Goal: Information Seeking & Learning: Learn about a topic

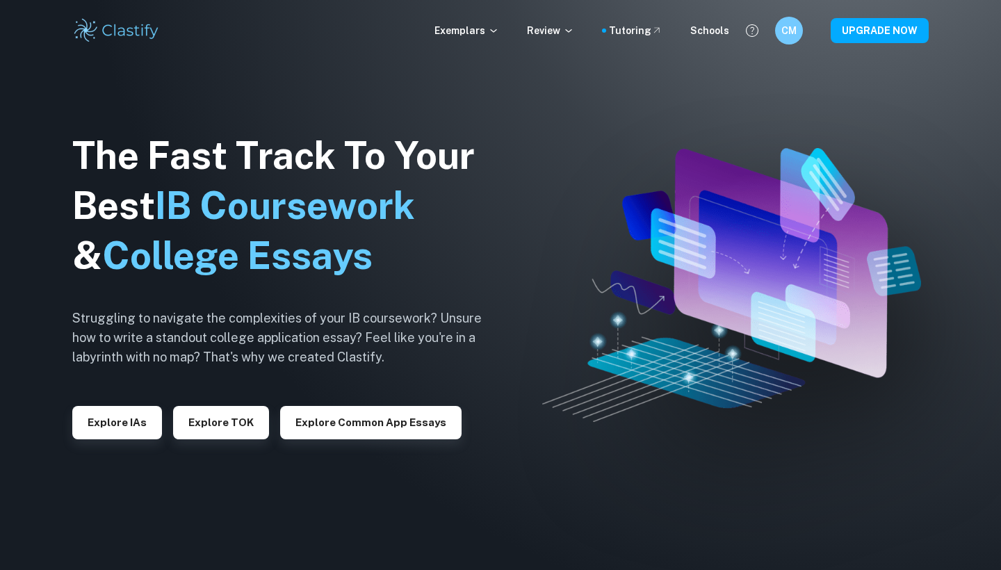
click at [142, 403] on div "Explore IAs" at bounding box center [117, 417] width 90 height 44
click at [142, 409] on button "Explore IAs" at bounding box center [117, 422] width 90 height 33
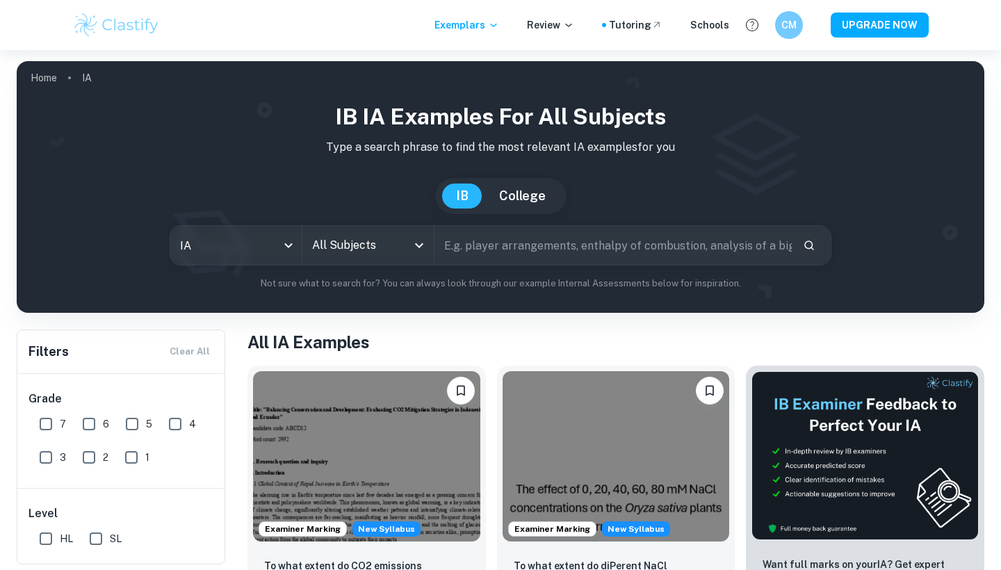
click at [505, 254] on input "text" at bounding box center [612, 245] width 357 height 39
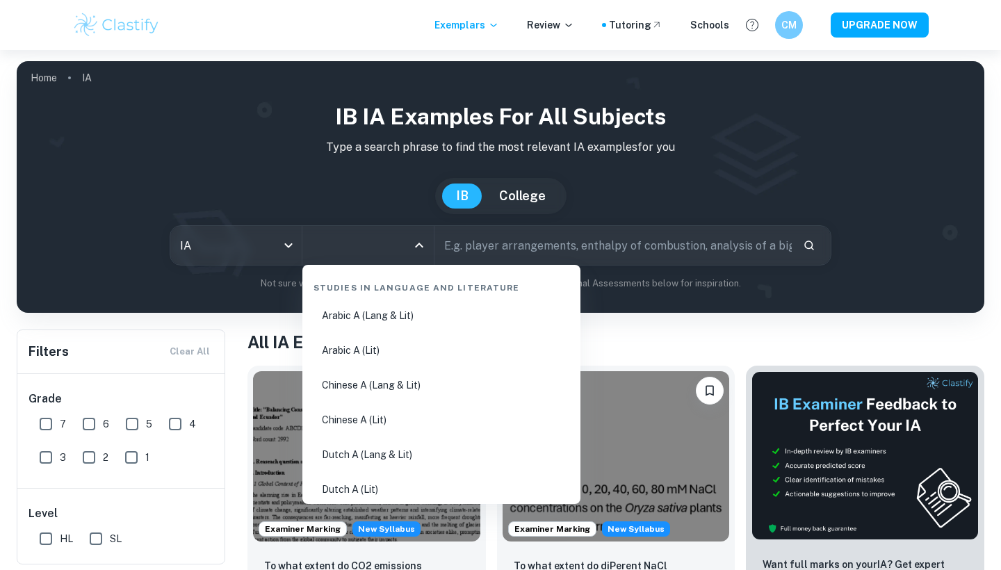
click at [397, 242] on input "All Subjects" at bounding box center [357, 245] width 98 height 26
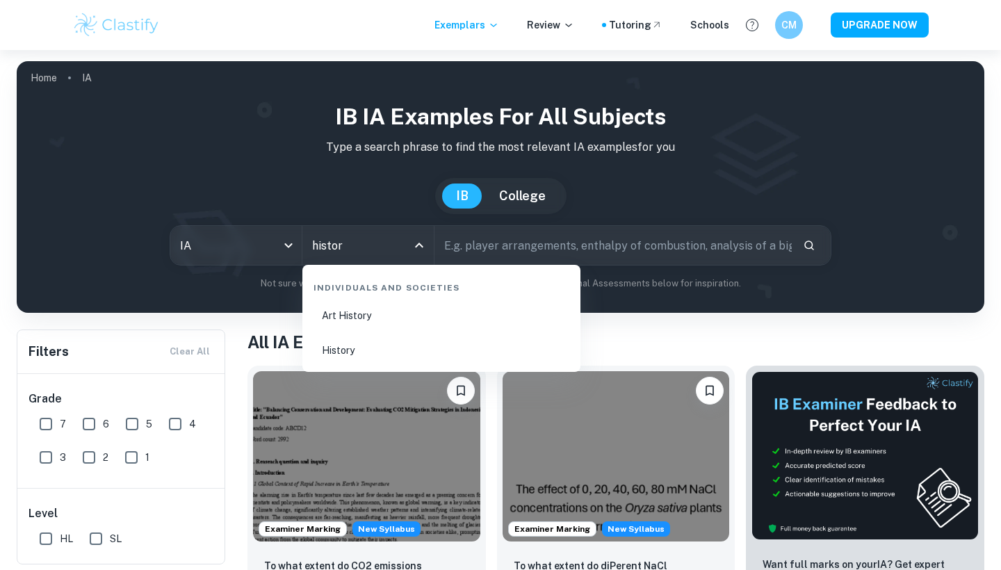
type input "history"
click at [338, 352] on li "History" at bounding box center [441, 350] width 267 height 32
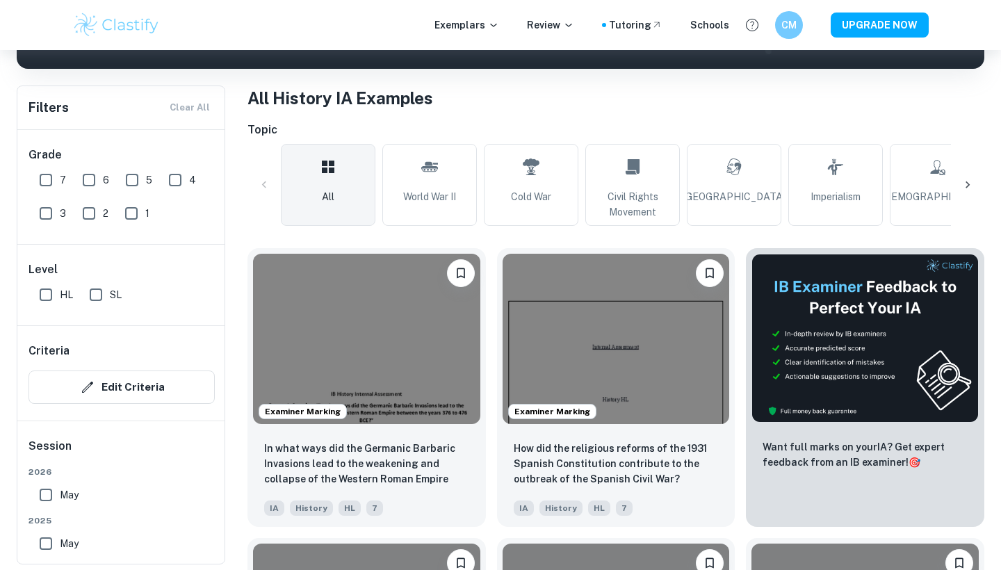
scroll to position [259, 0]
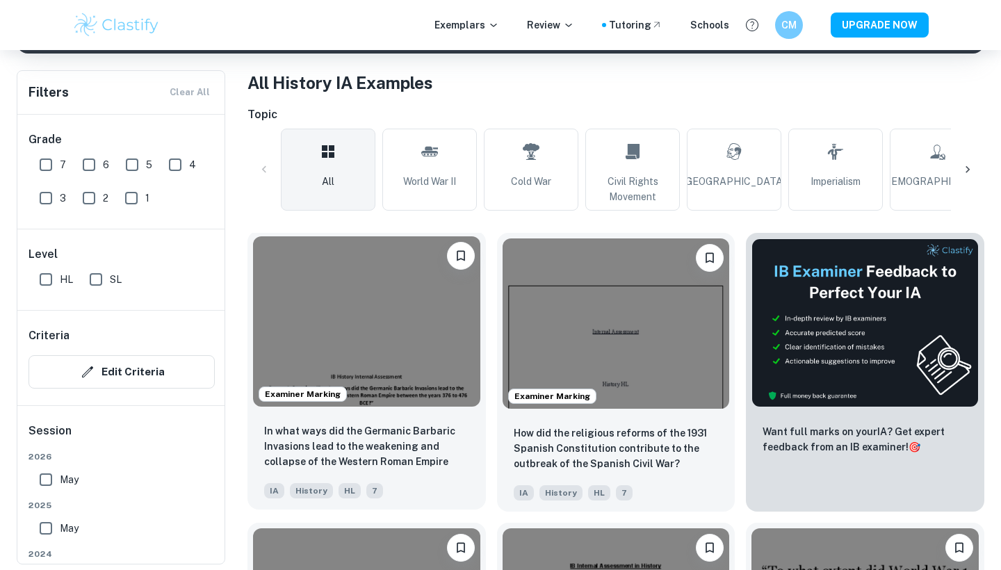
click at [409, 400] on img at bounding box center [366, 321] width 227 height 170
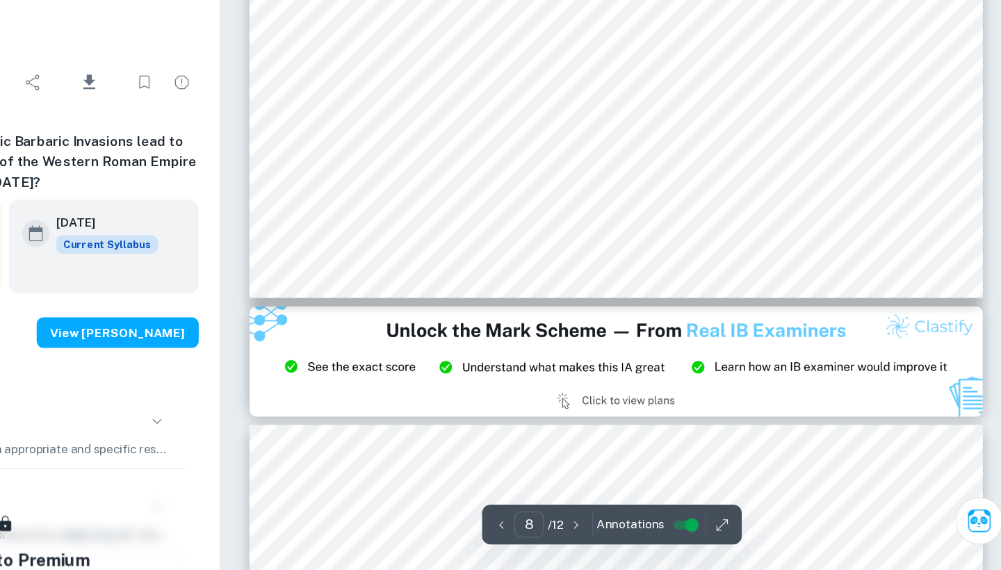
scroll to position [6753, 0]
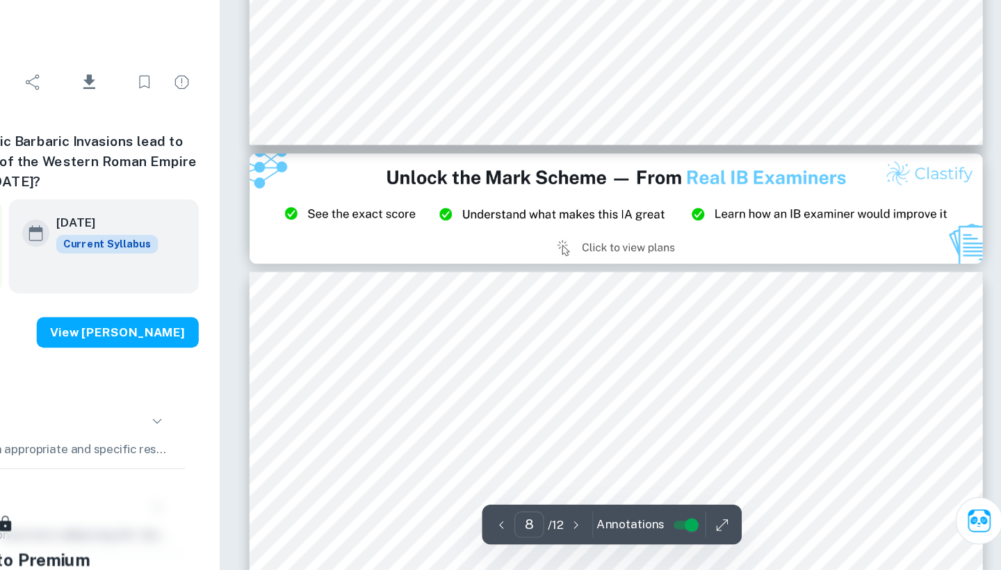
type input "9"
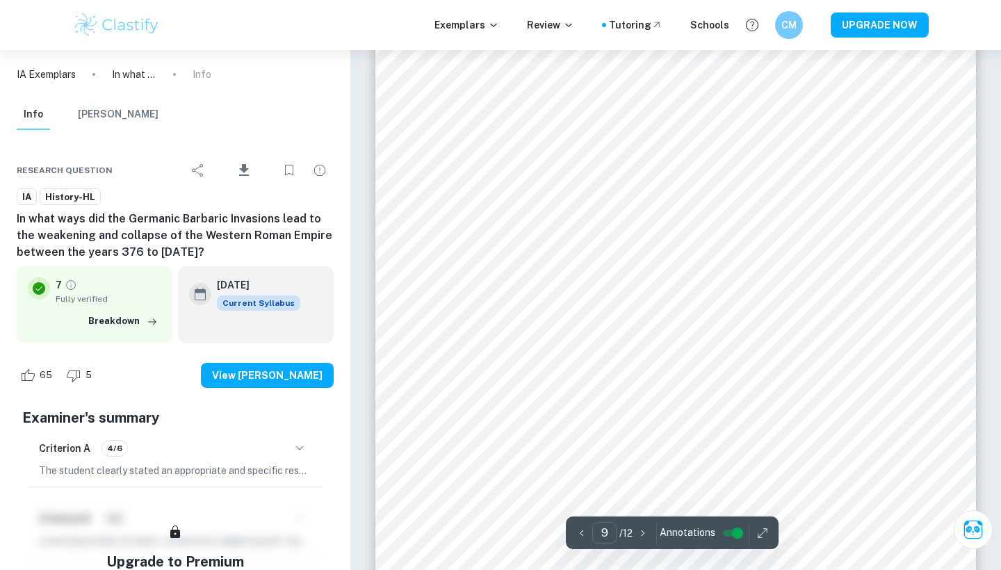
scroll to position [7128, 0]
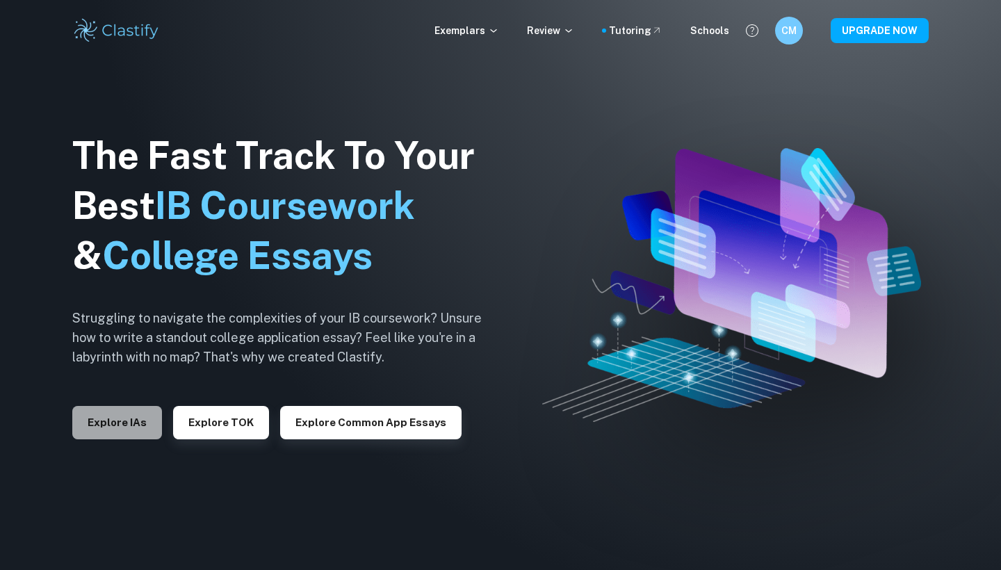
click at [122, 437] on button "Explore IAs" at bounding box center [117, 422] width 90 height 33
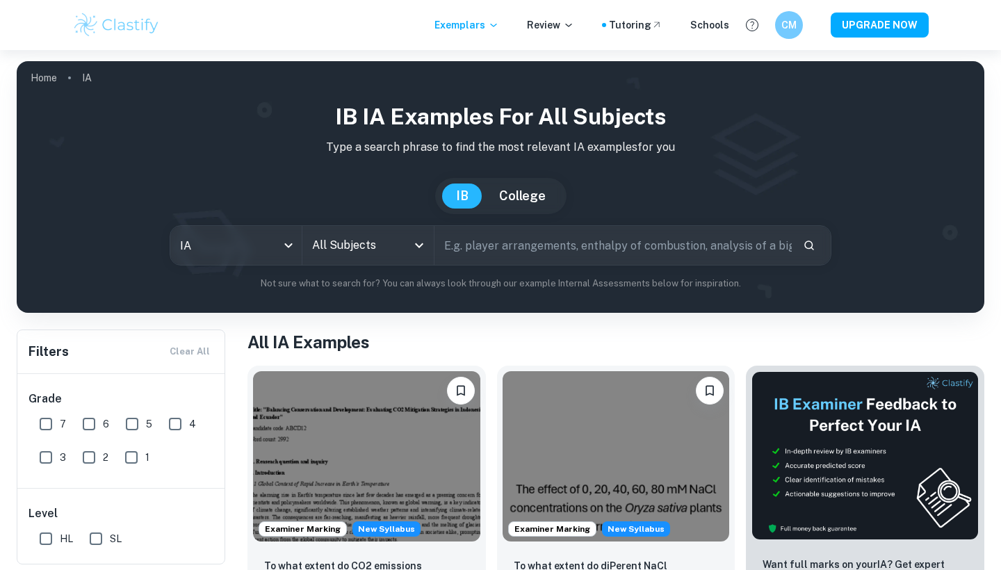
click at [343, 254] on input "All Subjects" at bounding box center [357, 245] width 98 height 26
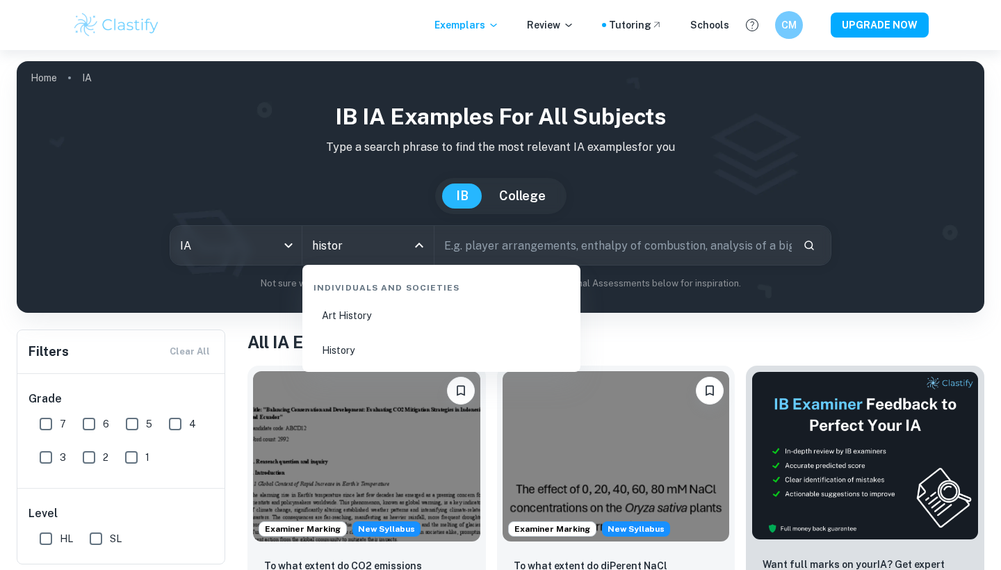
type input "history"
click at [334, 350] on li "History" at bounding box center [441, 350] width 267 height 32
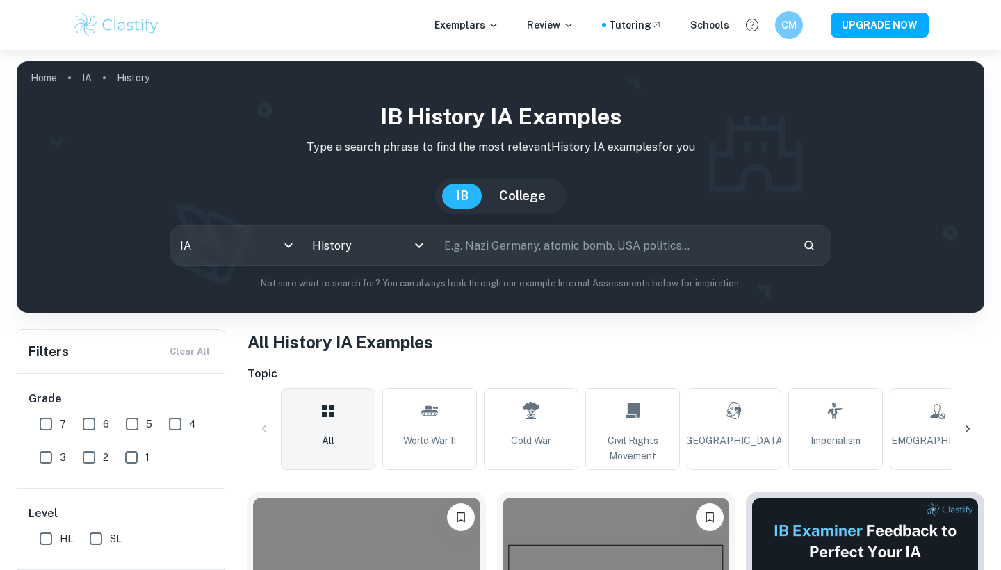
scroll to position [514, 0]
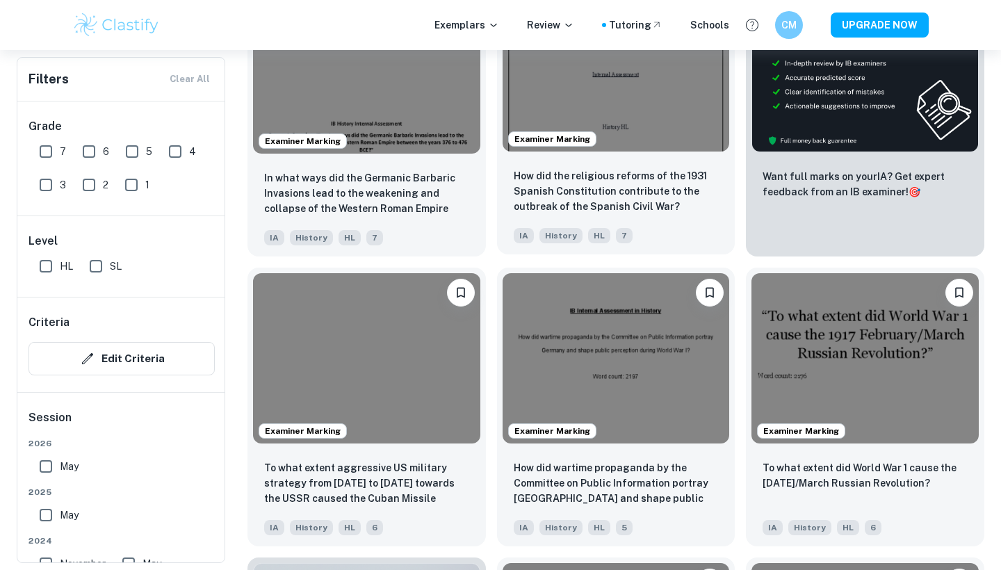
click at [558, 212] on p "How did the religious reforms of the 1931 Spanish Constitution contribute to th…" at bounding box center [615, 191] width 205 height 46
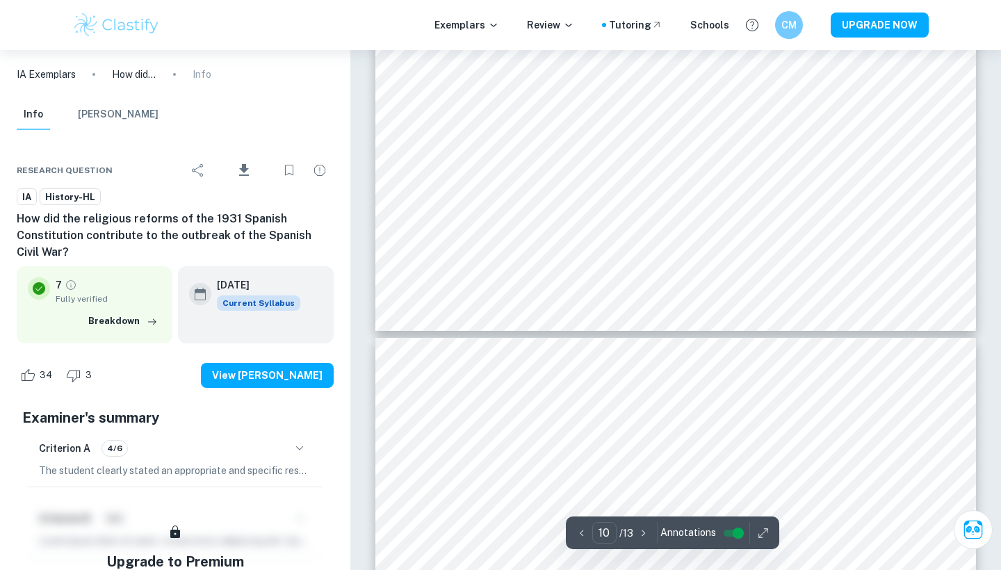
scroll to position [8561, 0]
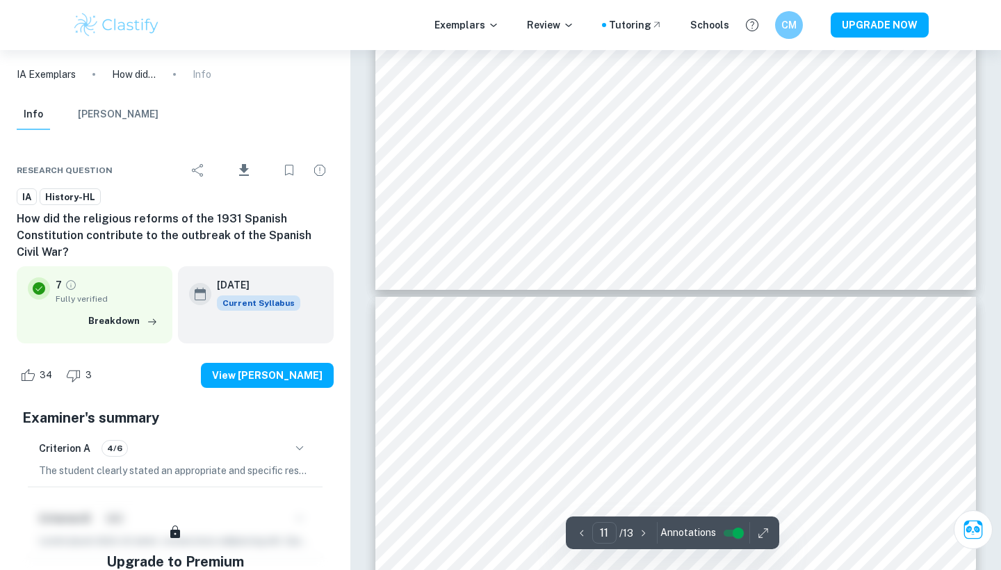
type input "10"
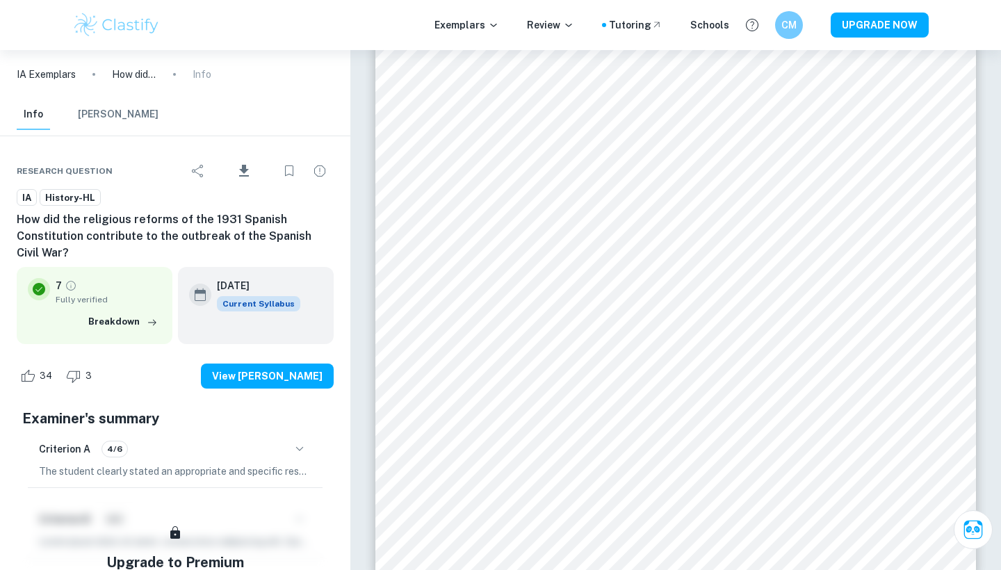
scroll to position [8322, 0]
